Goal: Task Accomplishment & Management: Complete application form

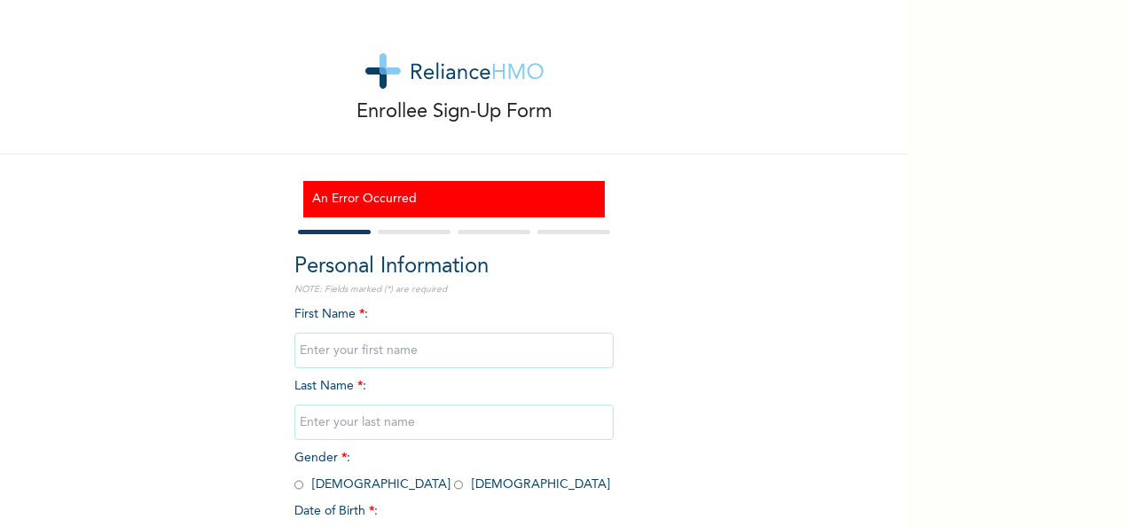
click at [392, 356] on input "text" at bounding box center [453, 350] width 319 height 35
type input "Adesola"
type input "Awolowo"
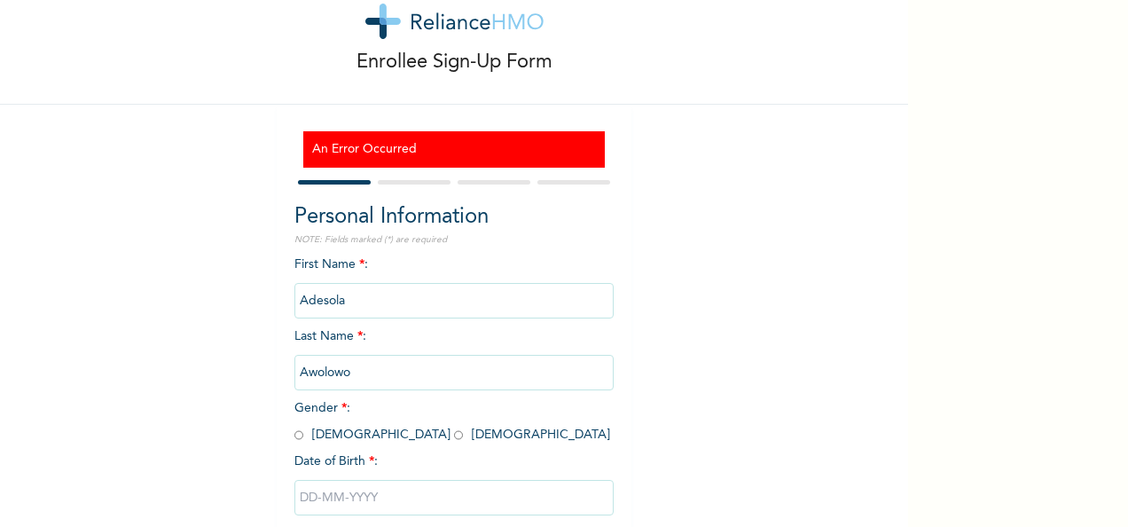
scroll to position [89, 0]
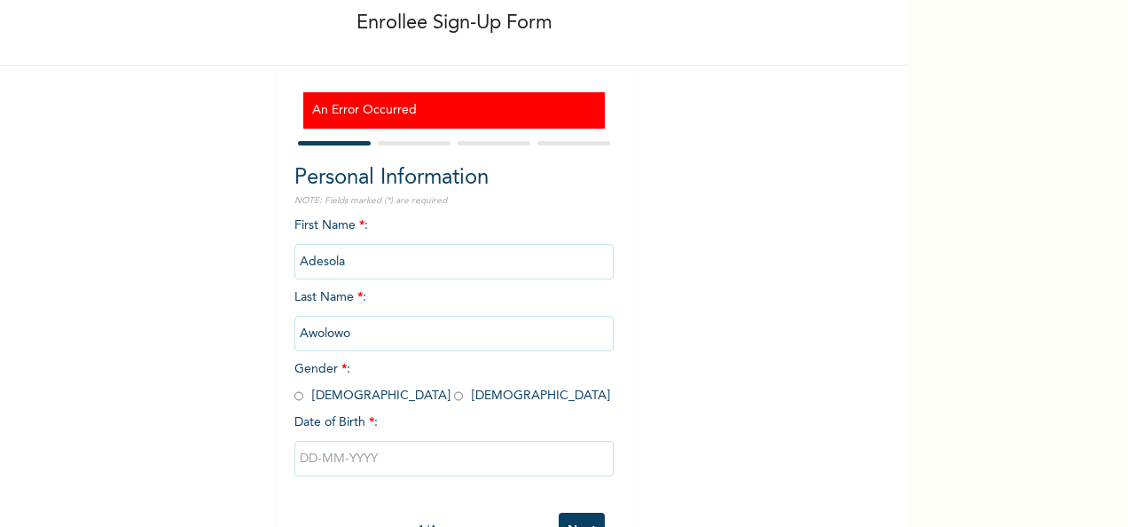
click at [349, 392] on span "Gender * : [DEMOGRAPHIC_DATA] [DEMOGRAPHIC_DATA]" at bounding box center [452, 382] width 316 height 39
click at [342, 390] on div "First Name * : [PERSON_NAME] Last Name * : [PERSON_NAME] Gender * : [DEMOGRAPHI…" at bounding box center [453, 359] width 319 height 287
click at [454, 397] on input "radio" at bounding box center [458, 396] width 9 height 17
radio input "true"
click at [347, 454] on input "text" at bounding box center [453, 458] width 319 height 35
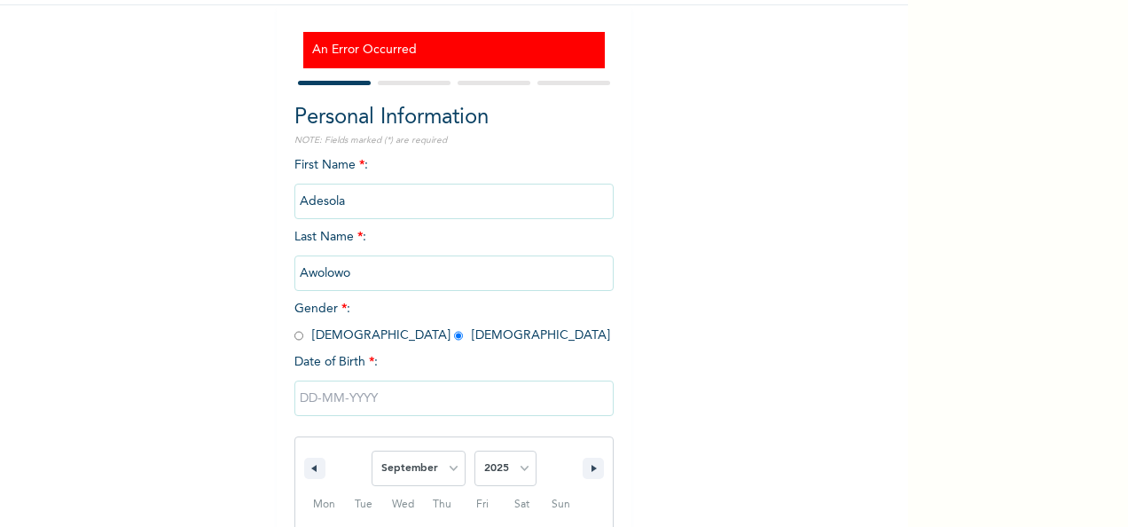
scroll to position [335, 0]
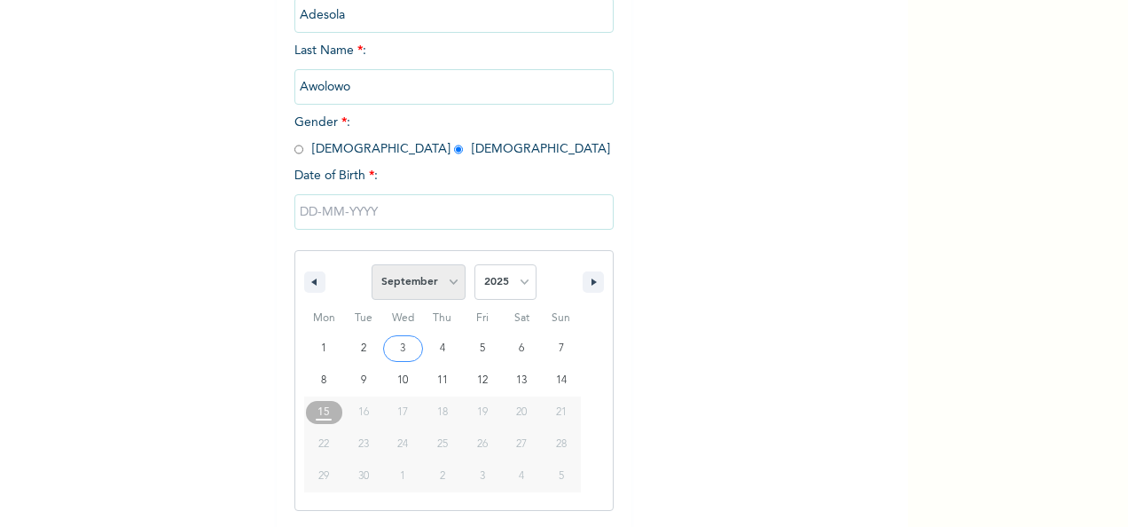
click at [447, 287] on select "January February March April May June July August September October November De…" at bounding box center [419, 281] width 94 height 35
click at [372, 267] on select "January February March April May June July August September October November De…" at bounding box center [419, 281] width 94 height 35
click at [497, 281] on select "2025 2024 2023 2022 2021 2020 2019 2018 2017 2016 2015 2014 2013 2012 2011 2010…" at bounding box center [505, 281] width 62 height 35
click at [408, 287] on select "January February March April May June July August September October November De…" at bounding box center [419, 281] width 94 height 35
click at [372, 267] on select "January February March April May June July August September October November De…" at bounding box center [419, 281] width 94 height 35
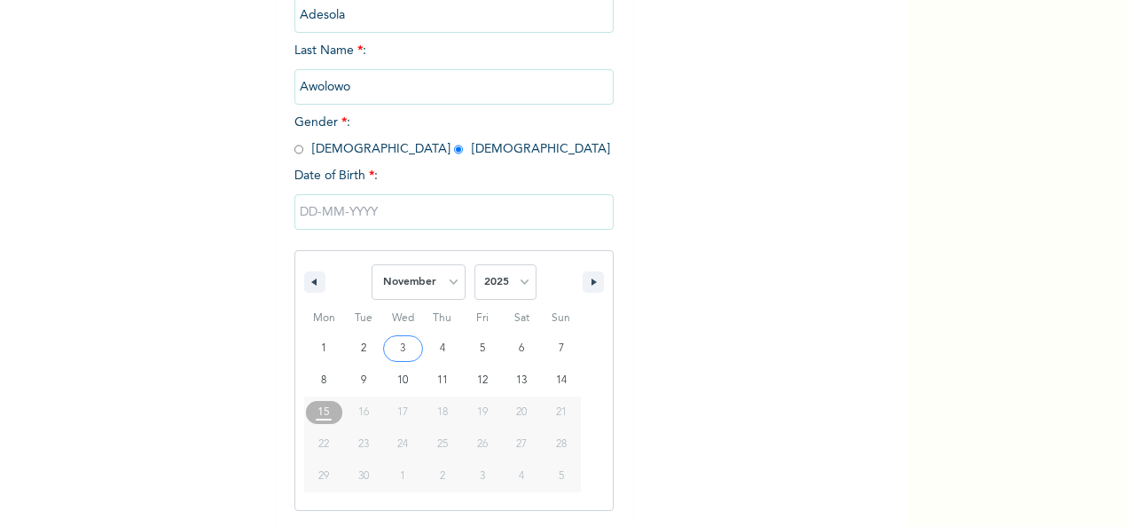
select select "8"
click at [466, 275] on span "January February March April May June July August September October November [D…" at bounding box center [453, 281] width 239 height 53
click at [477, 279] on select "2025 2024 2023 2022 2021 2020 2019 2018 2017 2016 2015 2014 2013 2012 2011 2010…" at bounding box center [505, 281] width 62 height 35
select select "1989"
click at [474, 267] on select "2025 2024 2023 2022 2021 2020 2019 2018 2017 2016 2015 2014 2013 2012 2011 2010…" at bounding box center [505, 281] width 62 height 35
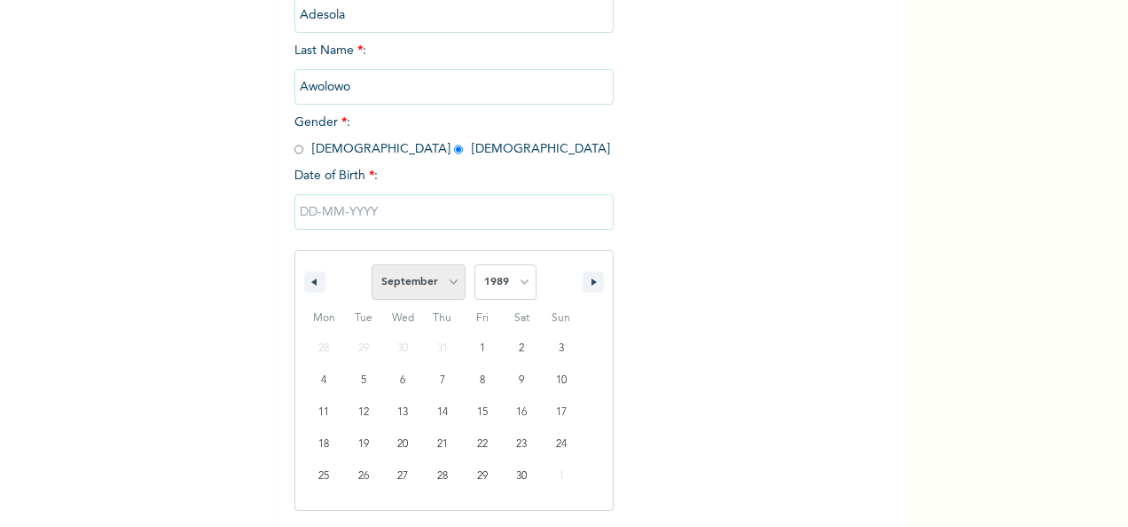
click at [443, 276] on select "January February March April May June July August September October November De…" at bounding box center [419, 281] width 94 height 35
select select "10"
click at [372, 267] on select "January February March April May June July August September October November De…" at bounding box center [419, 281] width 94 height 35
type input "[DATE]"
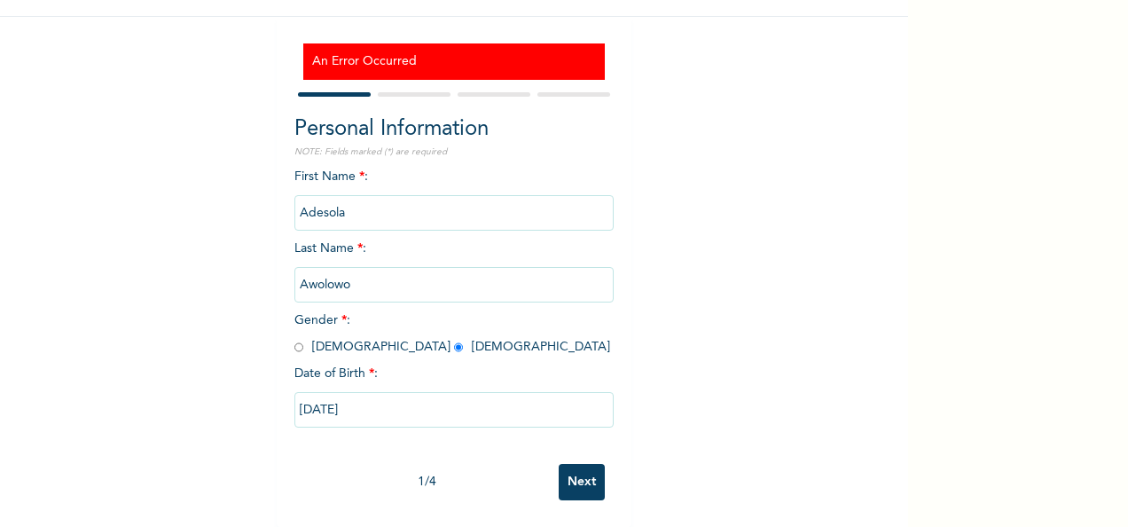
scroll to position [153, 0]
click at [573, 464] on input "Next" at bounding box center [582, 482] width 46 height 36
